Goal: Task Accomplishment & Management: Manage account settings

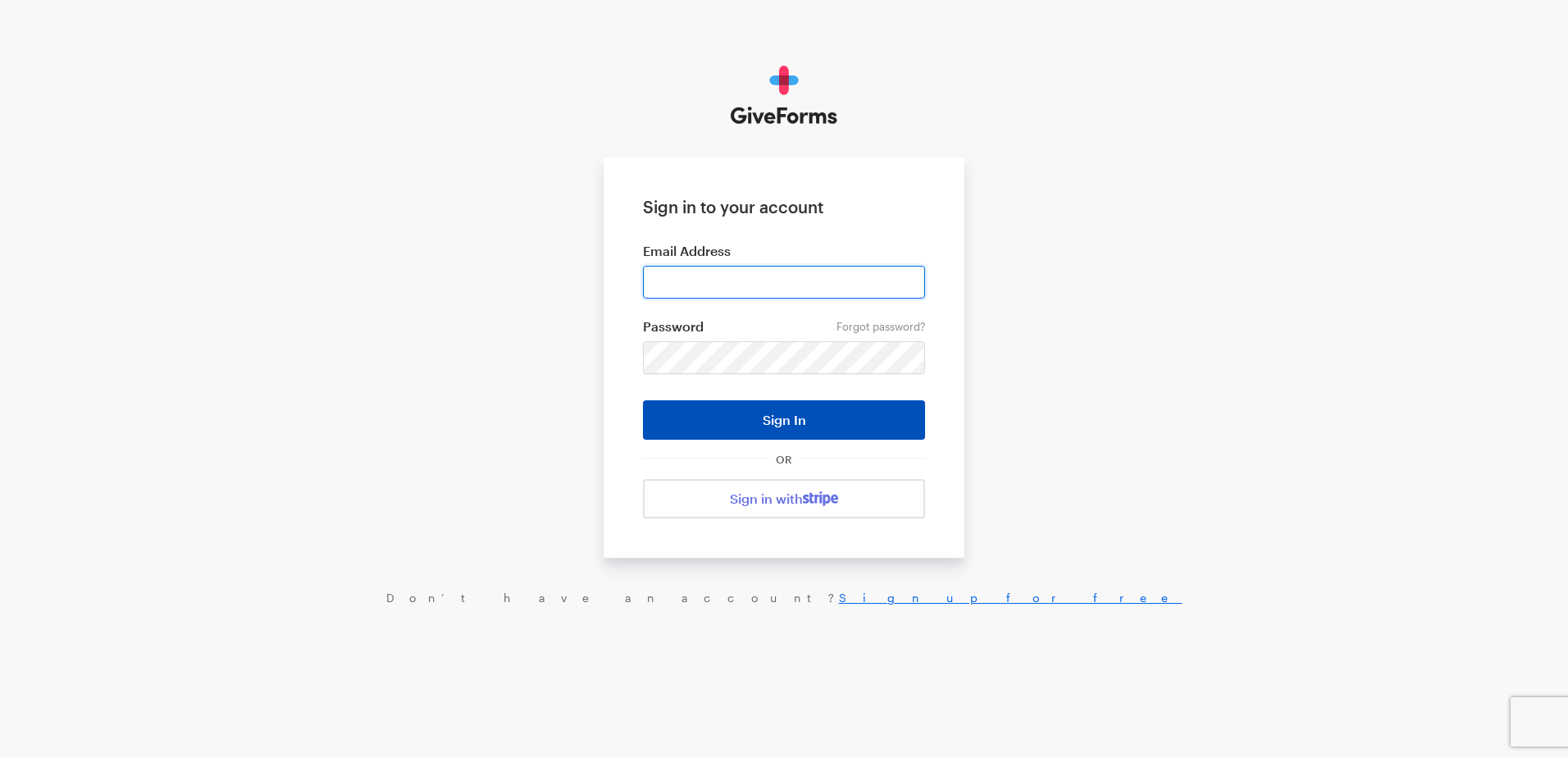
type input "ckim@brightfocus.org"
click at [807, 426] on button "Sign In" at bounding box center [784, 420] width 282 height 39
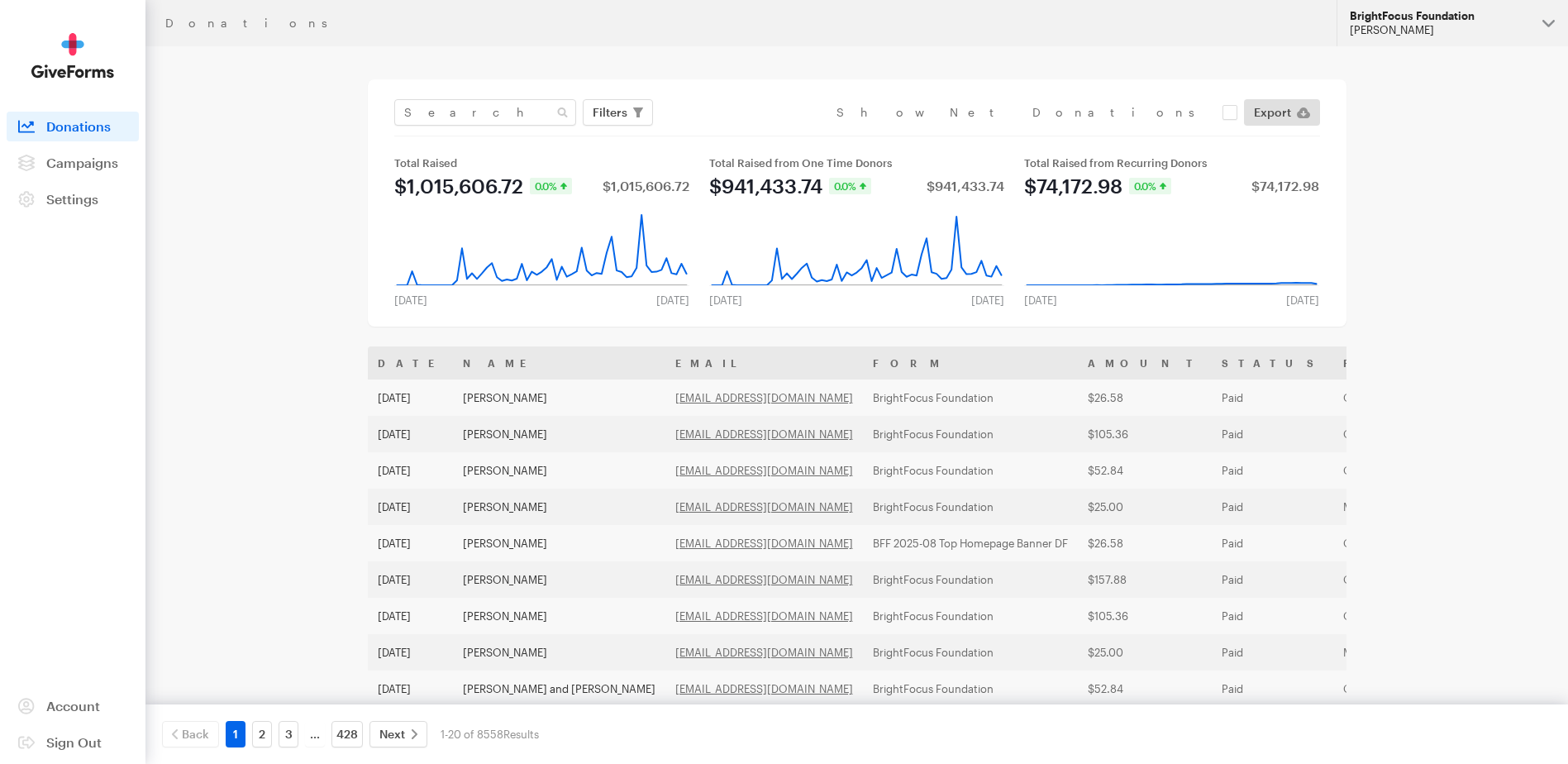
click at [1483, 33] on div "Cheryl Kim" at bounding box center [1439, 29] width 179 height 14
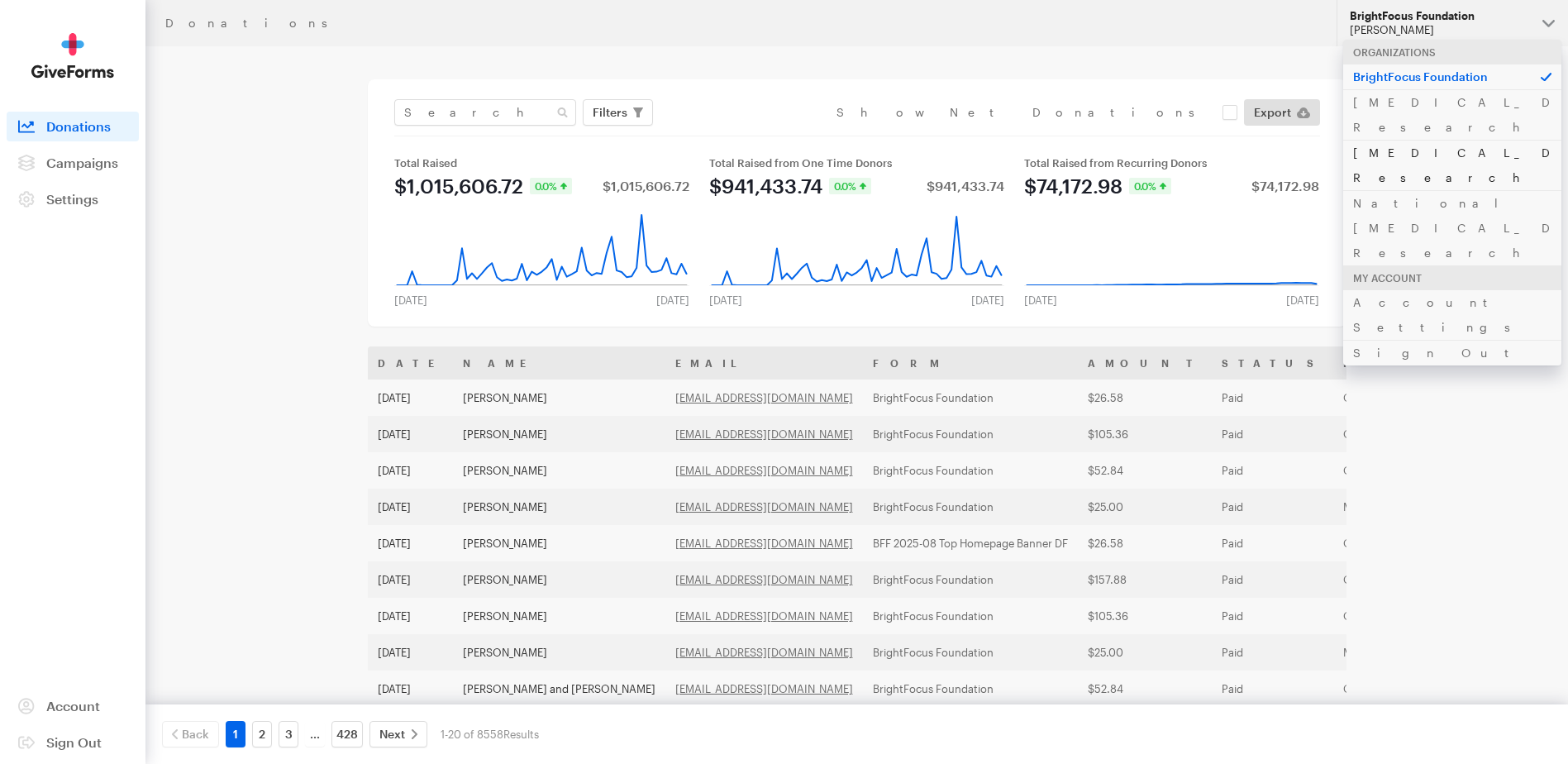
click at [1457, 140] on link "Alzheimer's Disease Research" at bounding box center [1452, 165] width 218 height 51
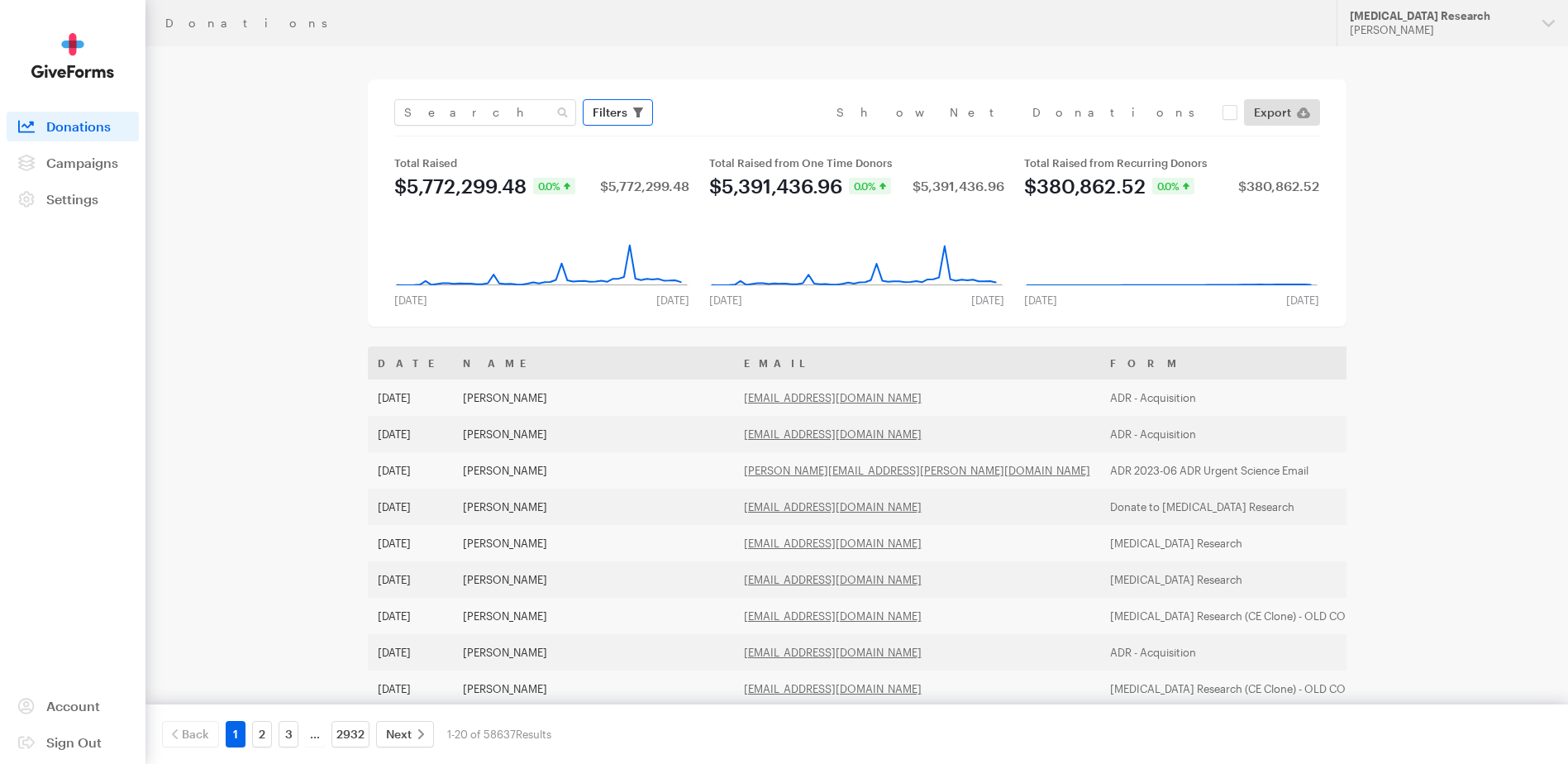
click at [616, 107] on span "Filters" at bounding box center [610, 112] width 35 height 20
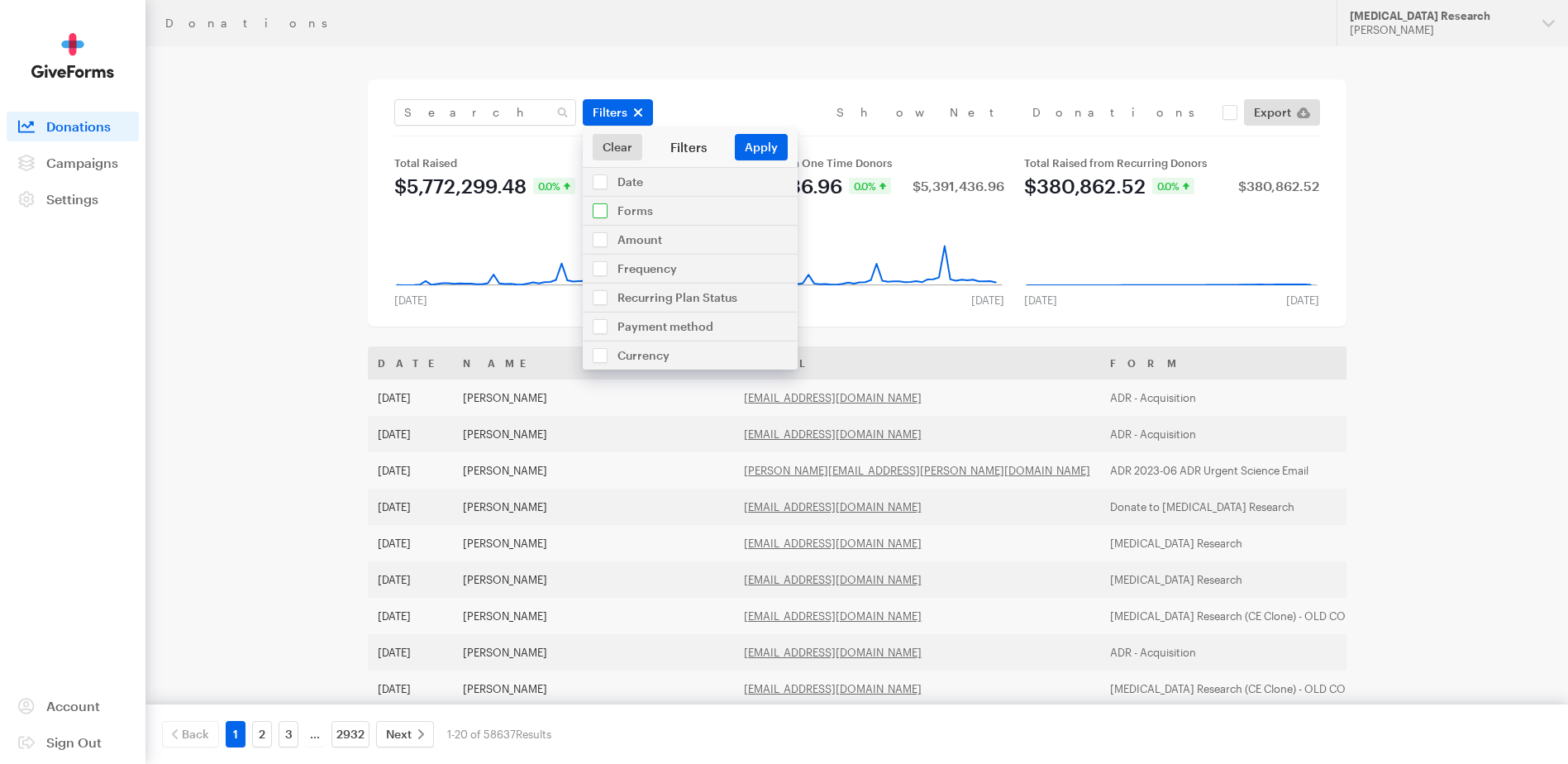
click at [624, 211] on input "checkbox" at bounding box center [691, 211] width 215 height 29
checkbox input "true"
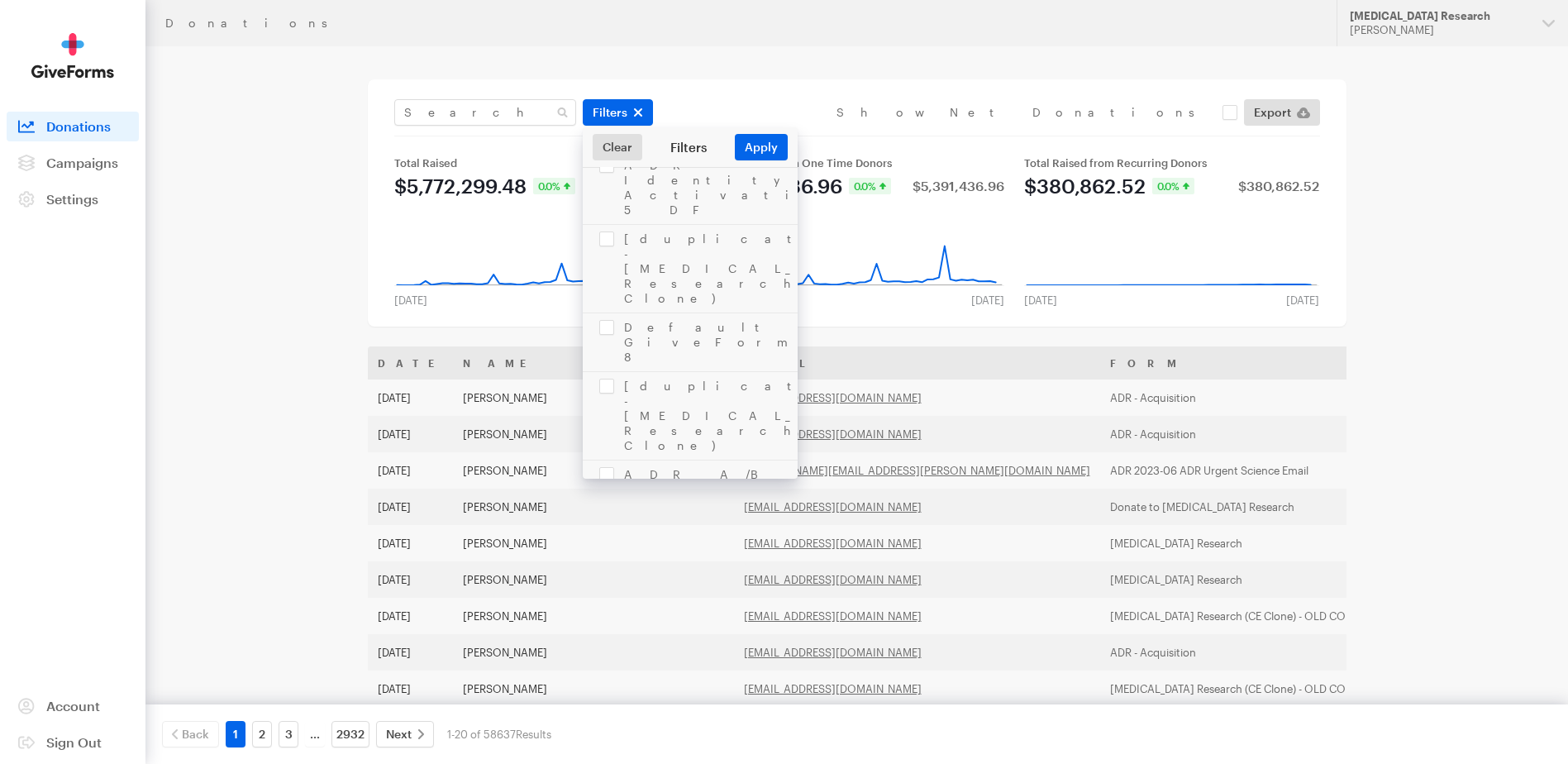
scroll to position [2549, 0]
checkbox input "true"
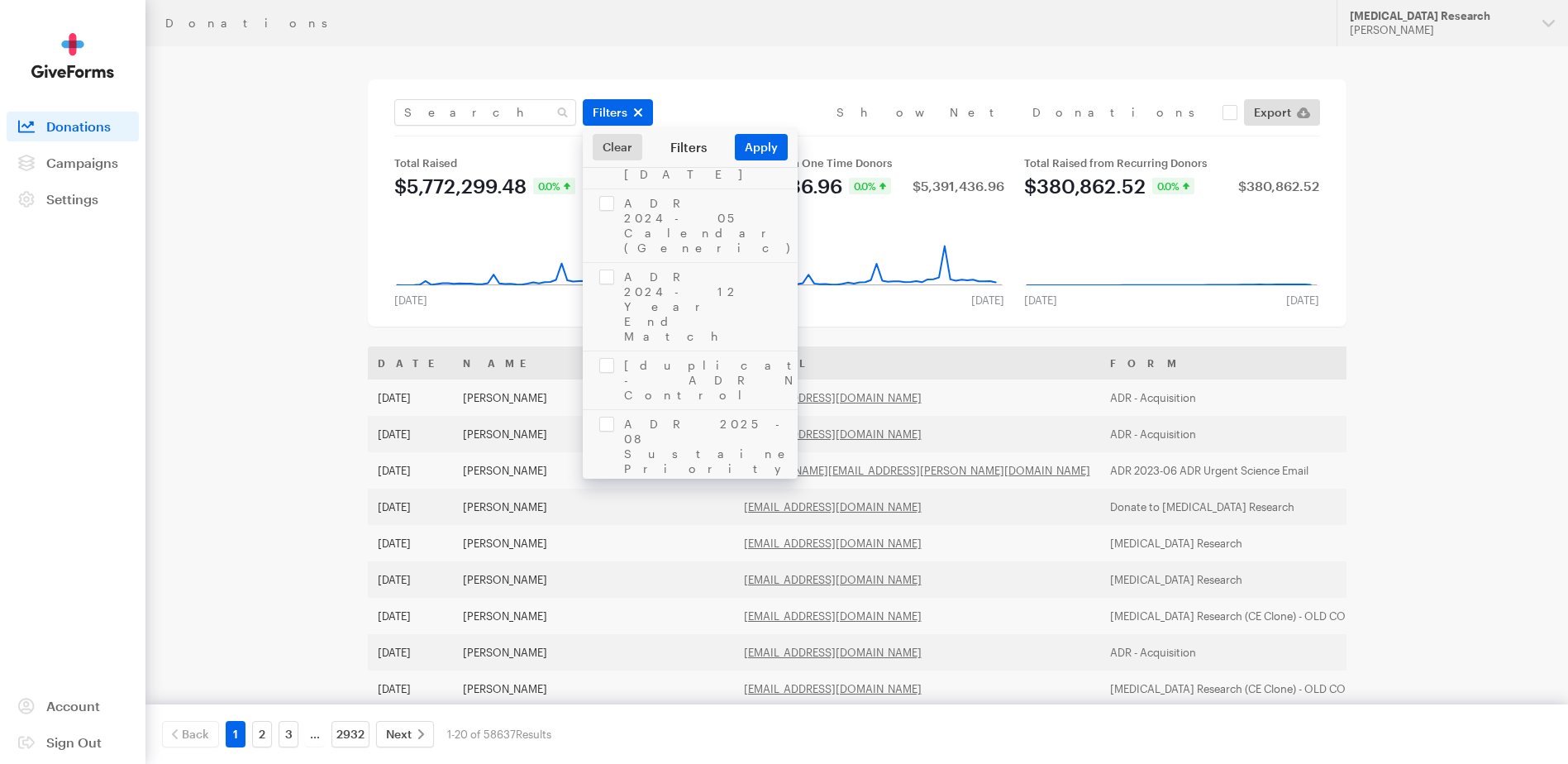
checkbox input "true"
click at [765, 143] on button "Apply" at bounding box center [761, 147] width 53 height 27
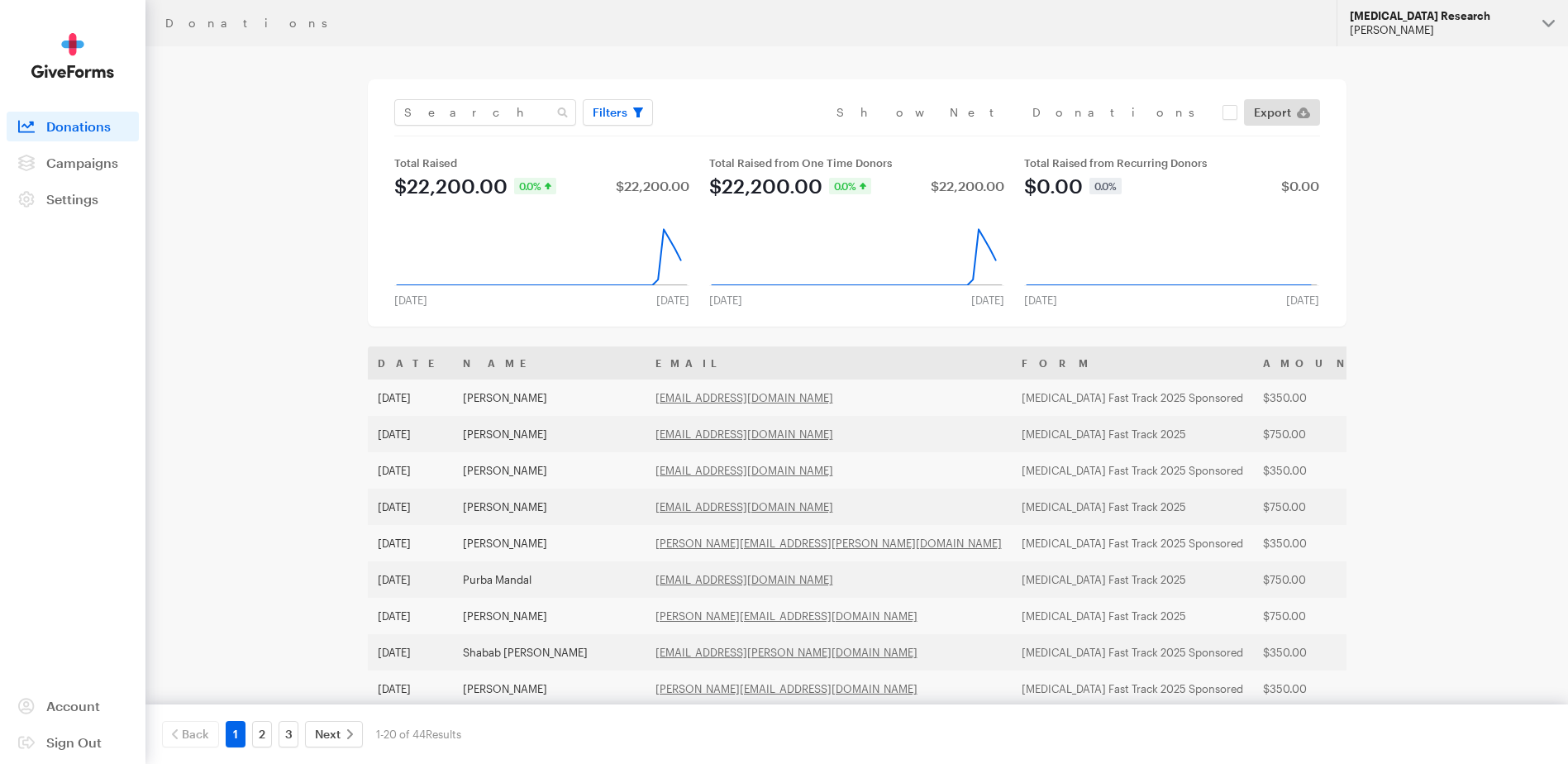
click at [1471, 24] on div "Cheryl Kim" at bounding box center [1439, 29] width 179 height 14
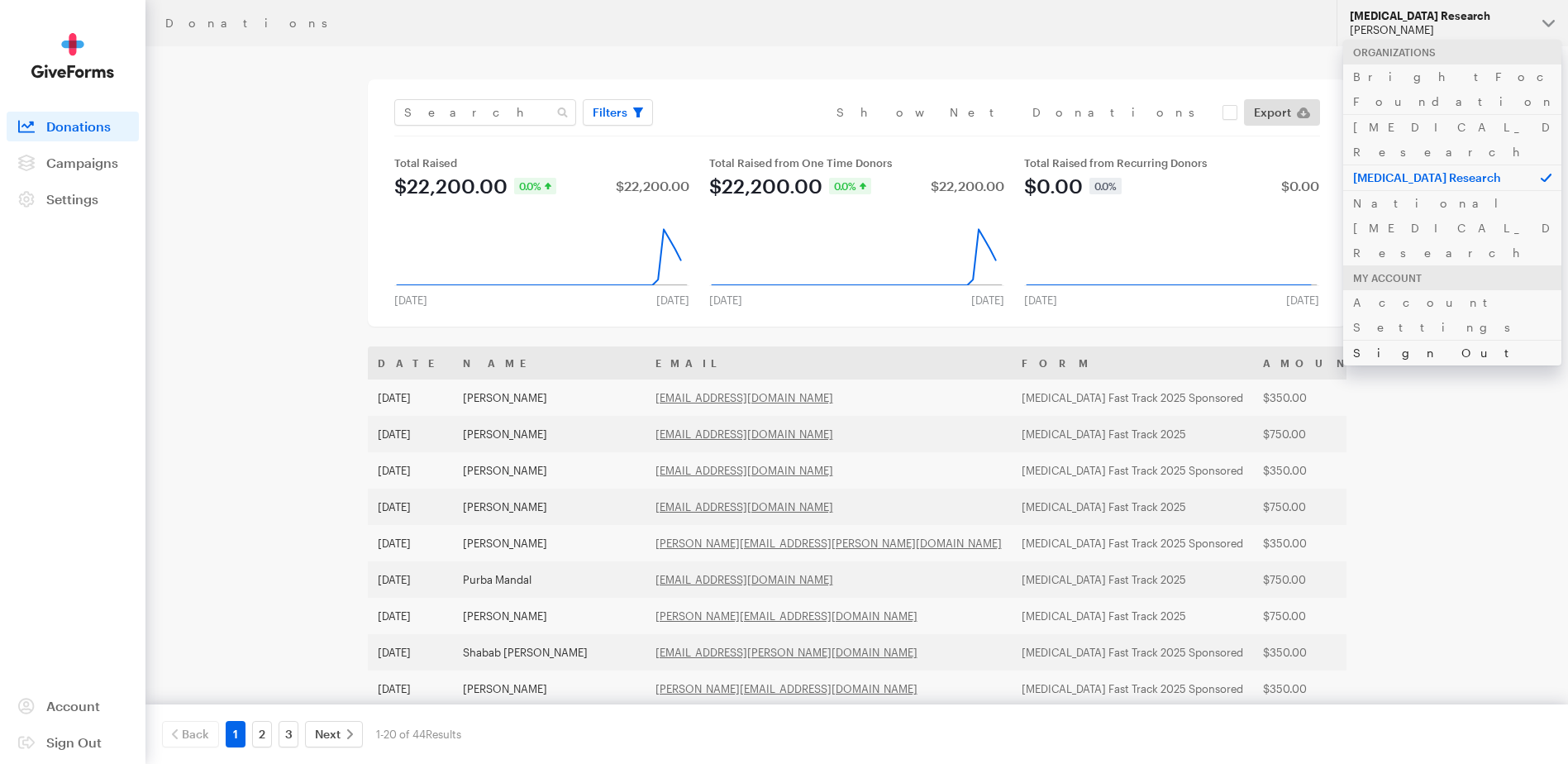
click at [1435, 339] on link "Sign Out" at bounding box center [1452, 352] width 218 height 26
